Goal: Task Accomplishment & Management: Complete application form

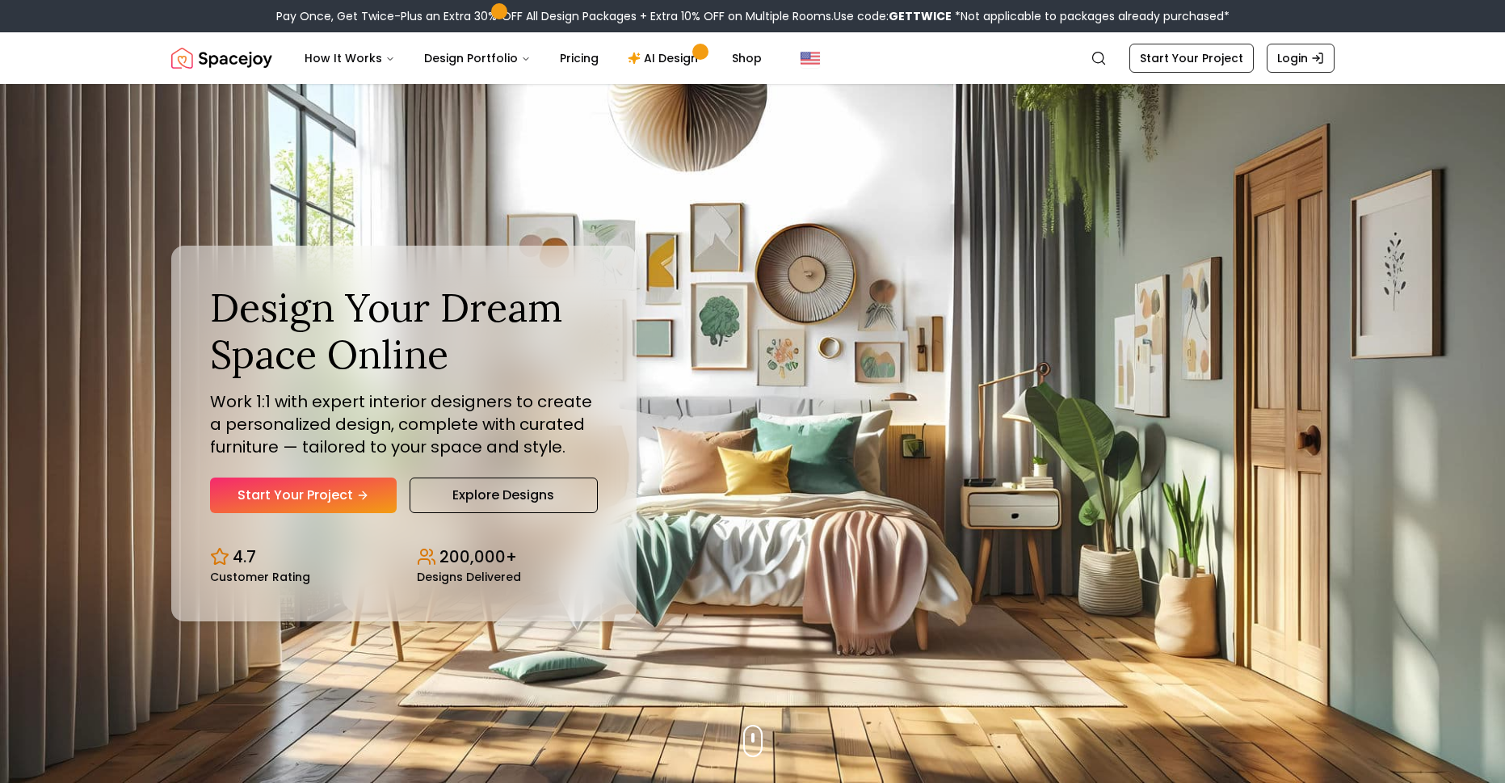
click at [328, 468] on div "Design Your Dream Space Online Work 1:1 with expert interior designers to creat…" at bounding box center [404, 398] width 388 height 229
click at [324, 475] on div "Design Your Dream Space Online Work 1:1 with expert interior designers to creat…" at bounding box center [404, 398] width 388 height 229
click at [324, 485] on link "Start Your Project" at bounding box center [303, 495] width 187 height 36
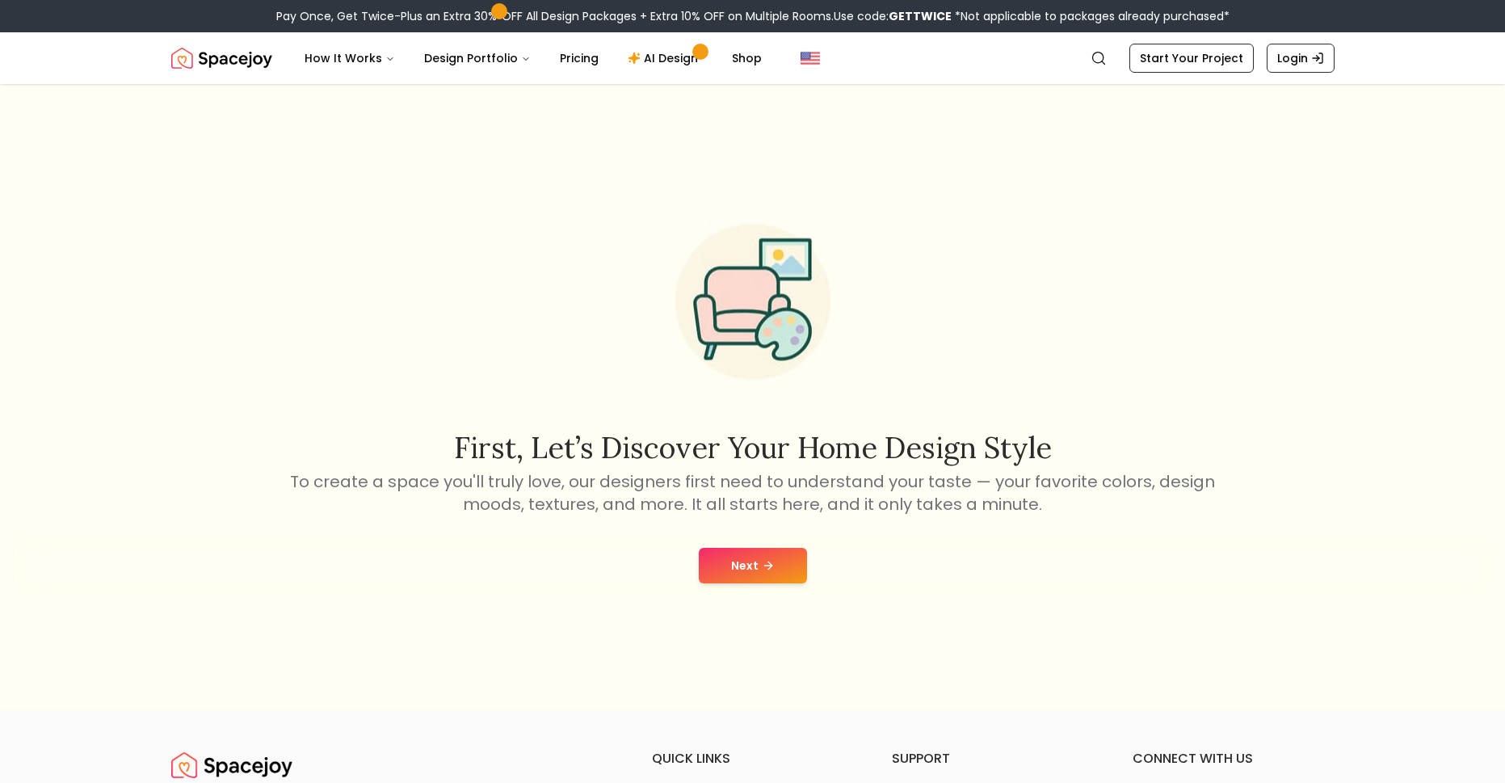
click at [785, 555] on button "Next" at bounding box center [753, 566] width 108 height 36
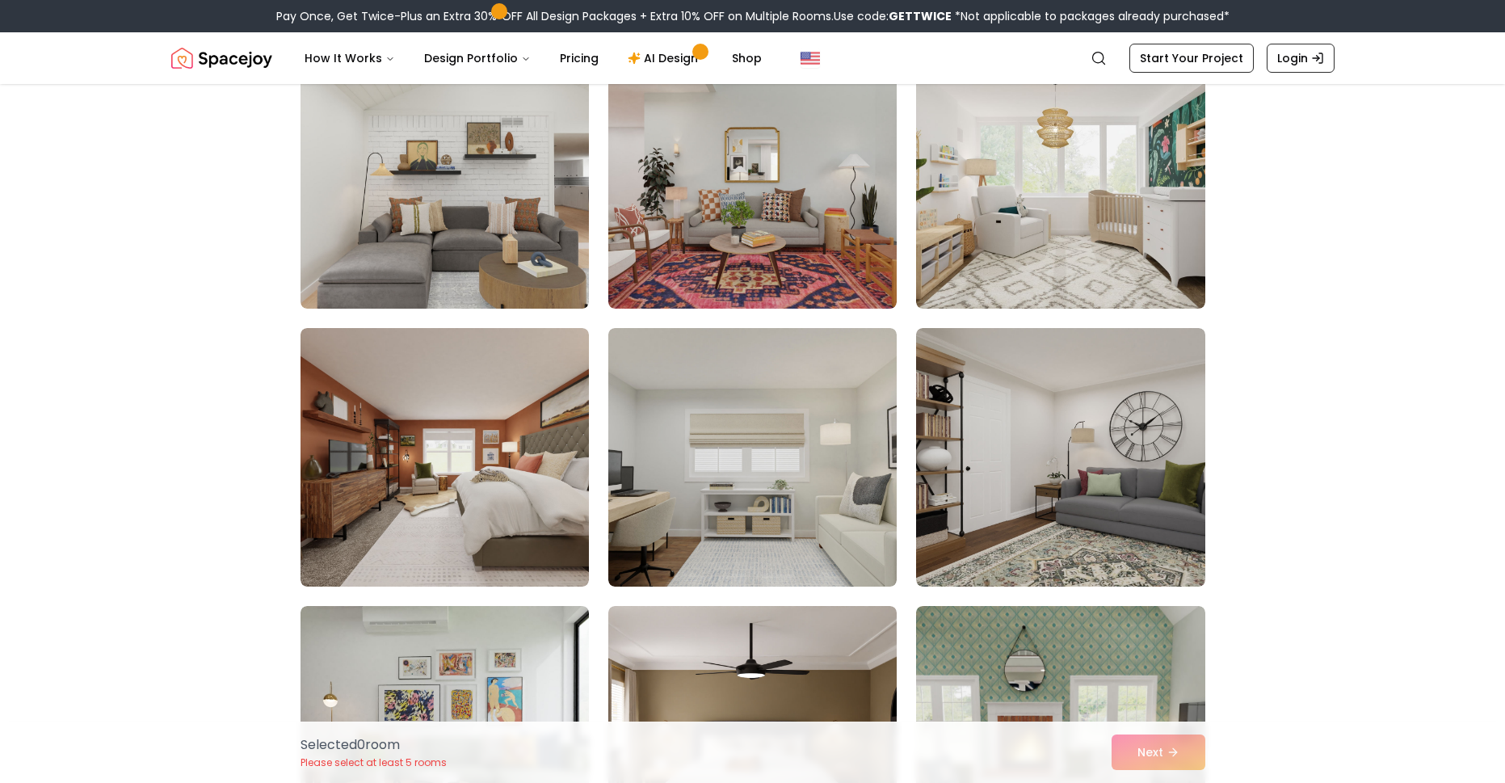
scroll to position [6462, 0]
